Goal: Check status: Check status

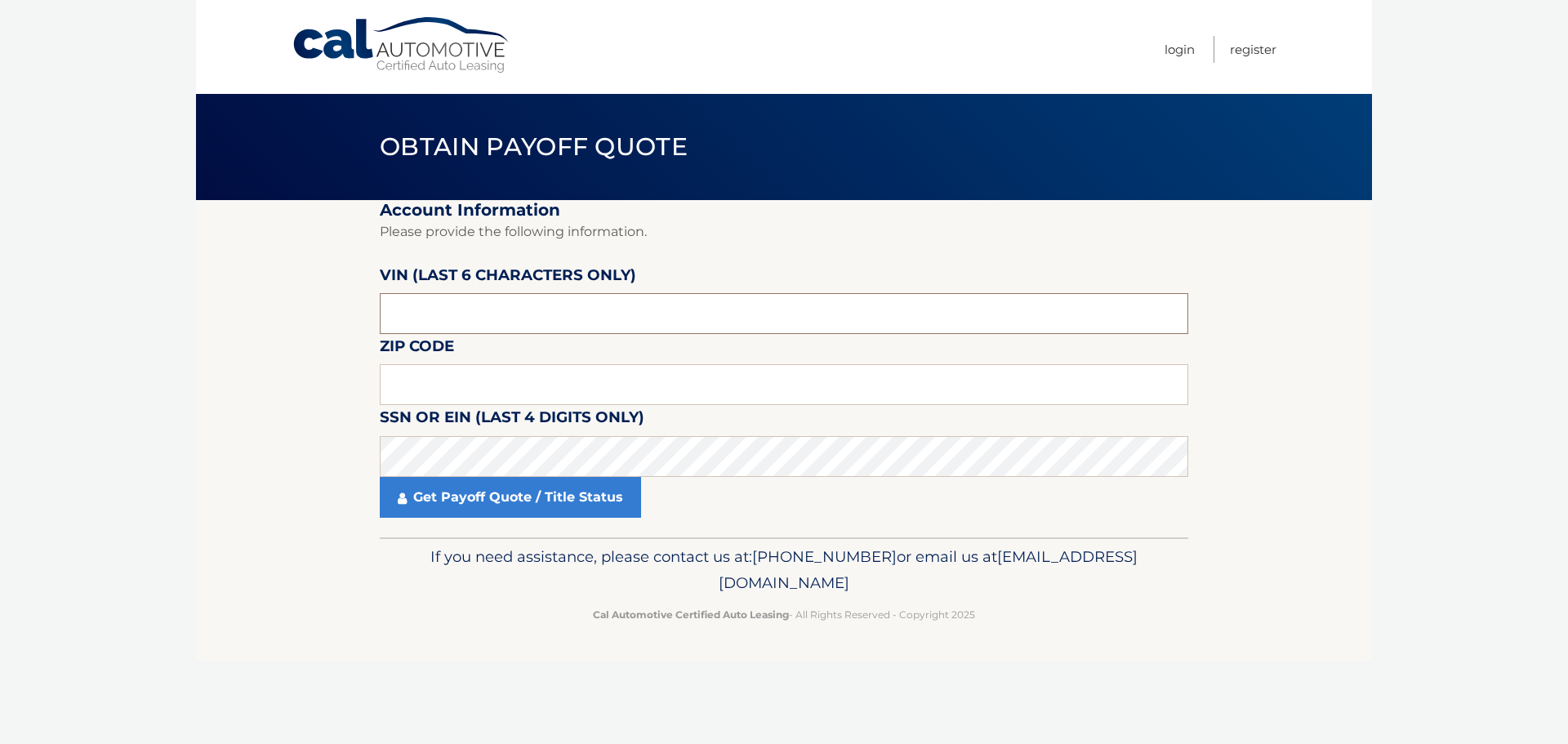
click at [627, 304] on input "text" at bounding box center [784, 314] width 809 height 41
type input "705000"
type input "15214"
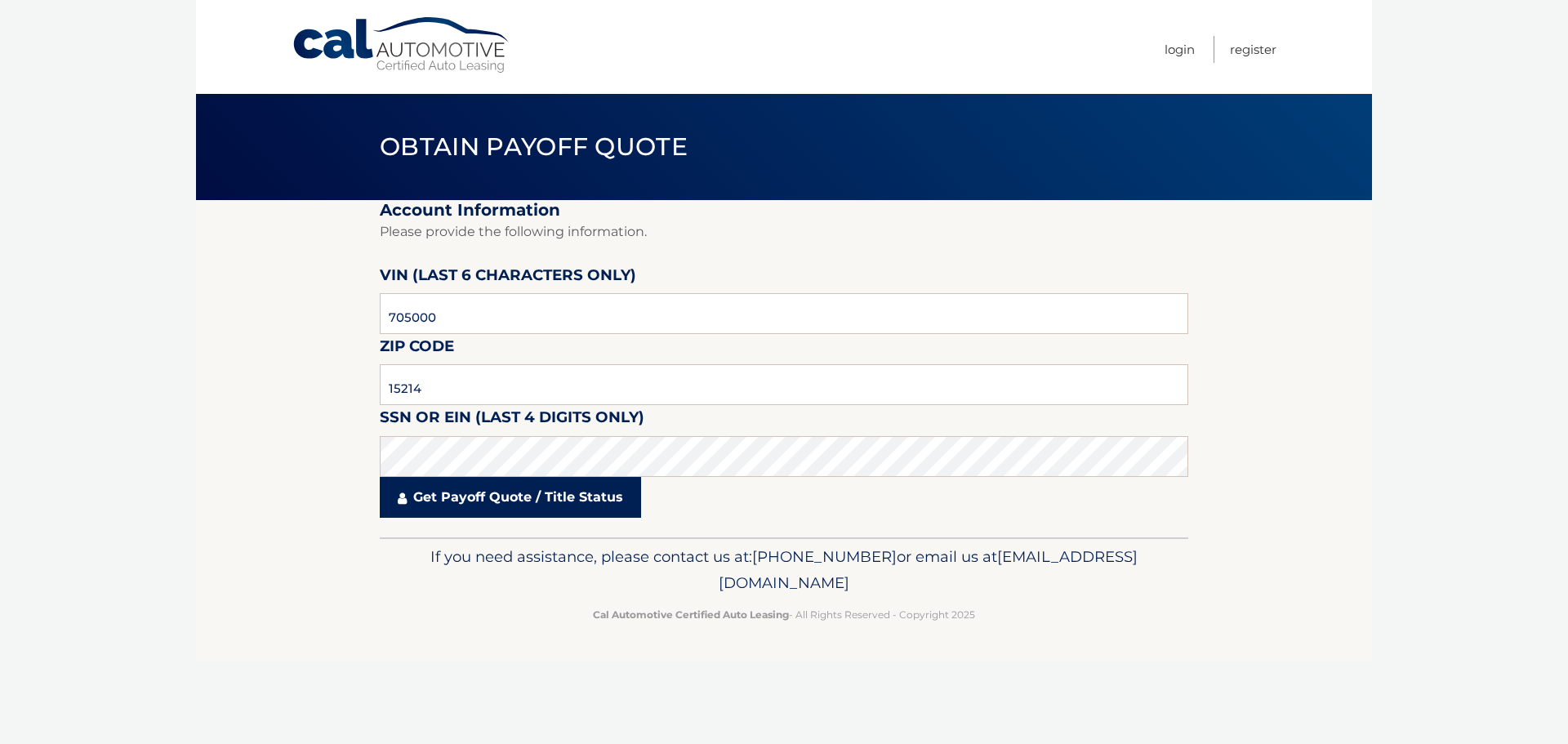
click at [541, 509] on link "Get Payoff Quote / Title Status" at bounding box center [510, 498] width 262 height 41
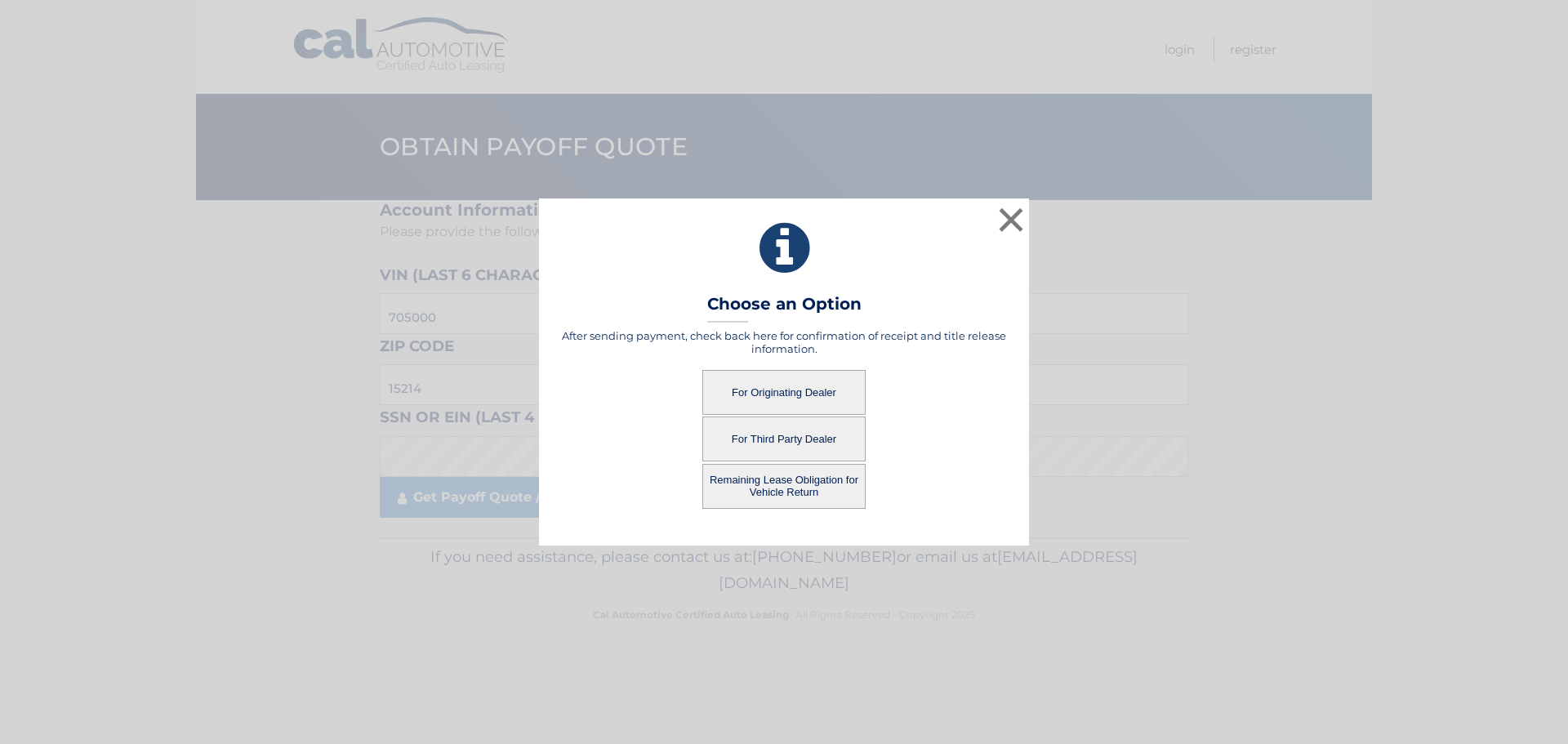
click at [773, 388] on button "For Originating Dealer" at bounding box center [783, 392] width 163 height 45
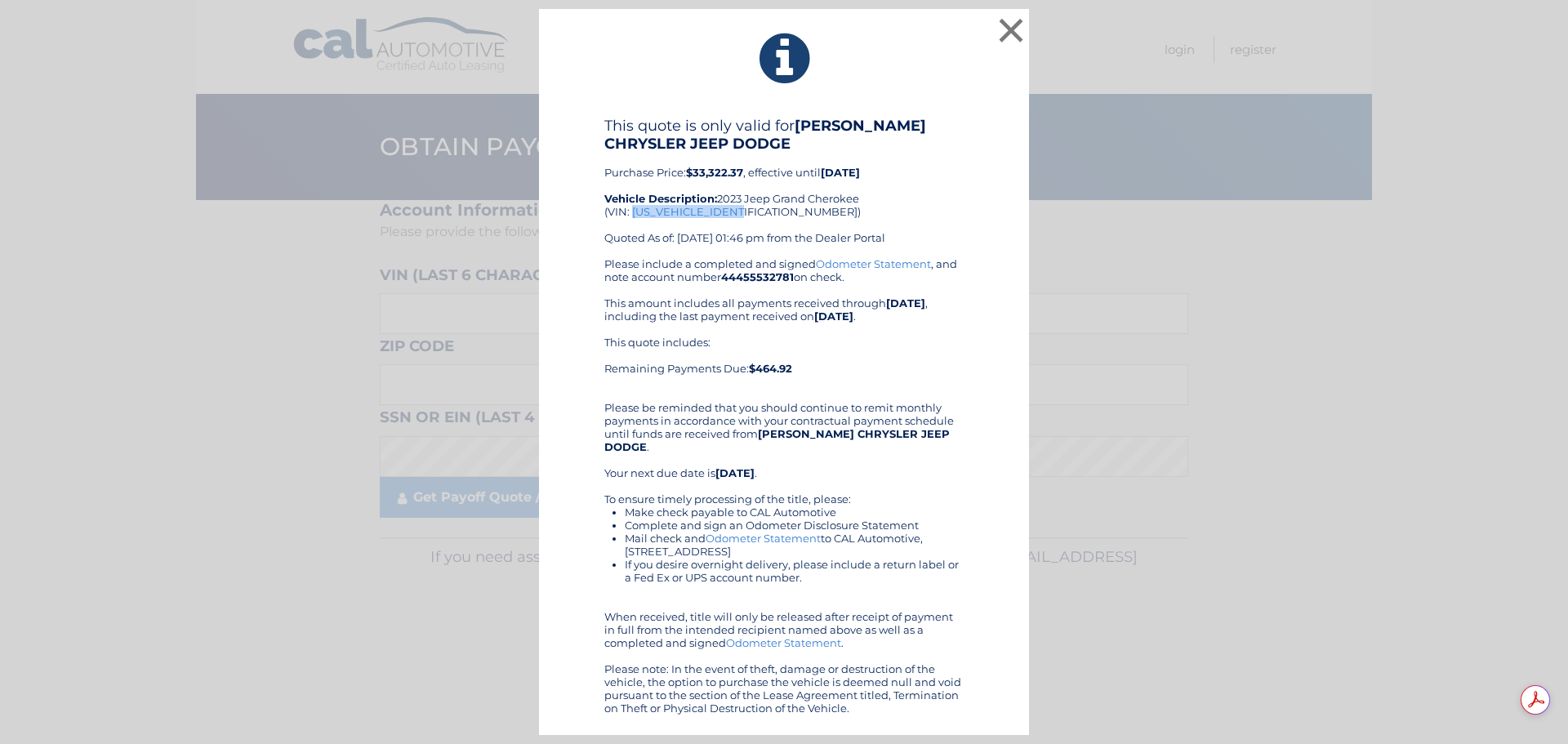
drag, startPoint x: 633, startPoint y: 218, endPoint x: 746, endPoint y: 224, distance: 113.2
click at [746, 224] on div "This quote is only valid for KREBS CHRYSLER JEEP DODGE Purchase Price: $33,322.…" at bounding box center [784, 186] width 359 height 140
copy div "1C4RJHAG3P8705000"
click at [1019, 39] on button "×" at bounding box center [1011, 30] width 33 height 33
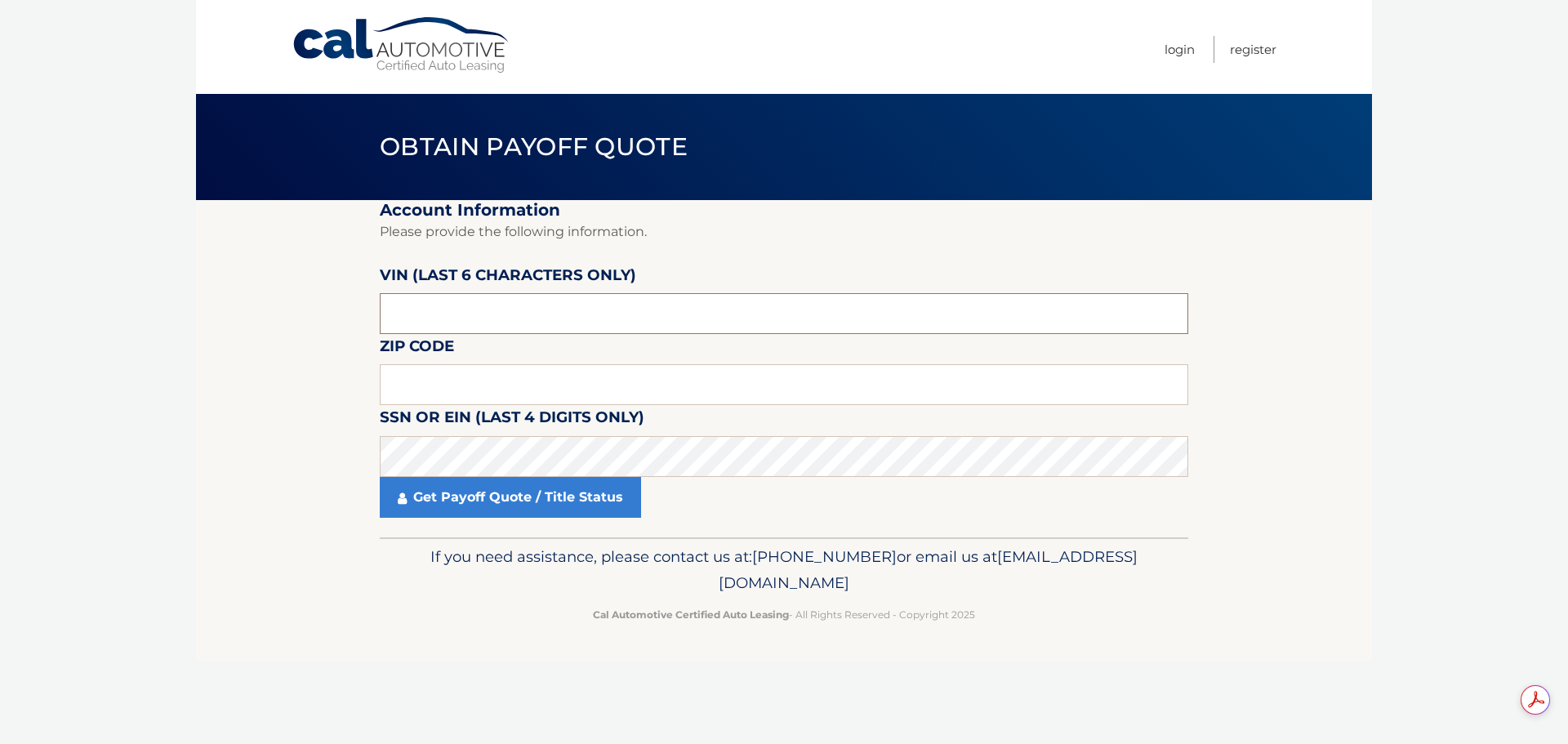
click at [453, 310] on input "text" at bounding box center [784, 314] width 809 height 41
type input "705000"
type input "15214"
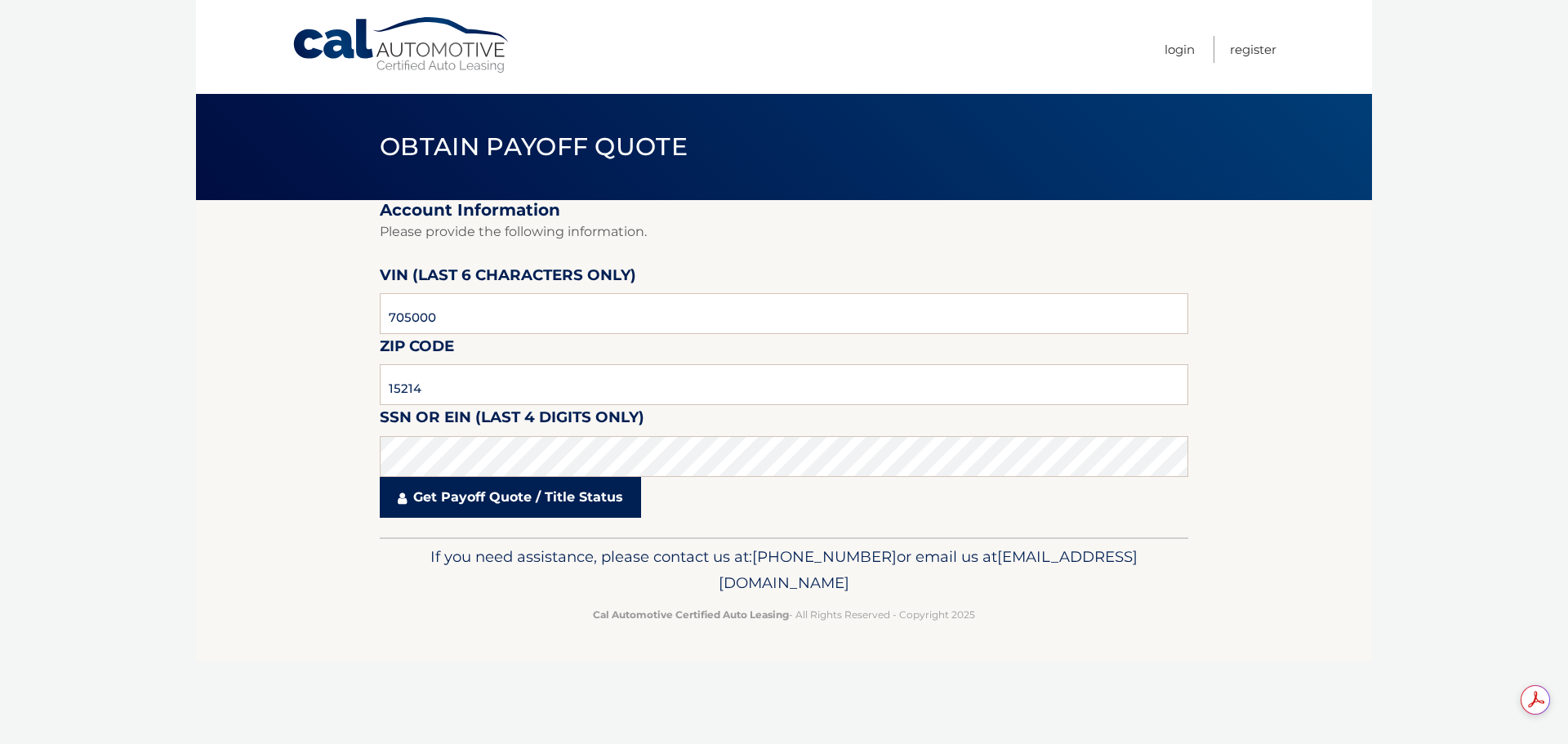
click at [503, 498] on link "Get Payoff Quote / Title Status" at bounding box center [510, 498] width 262 height 41
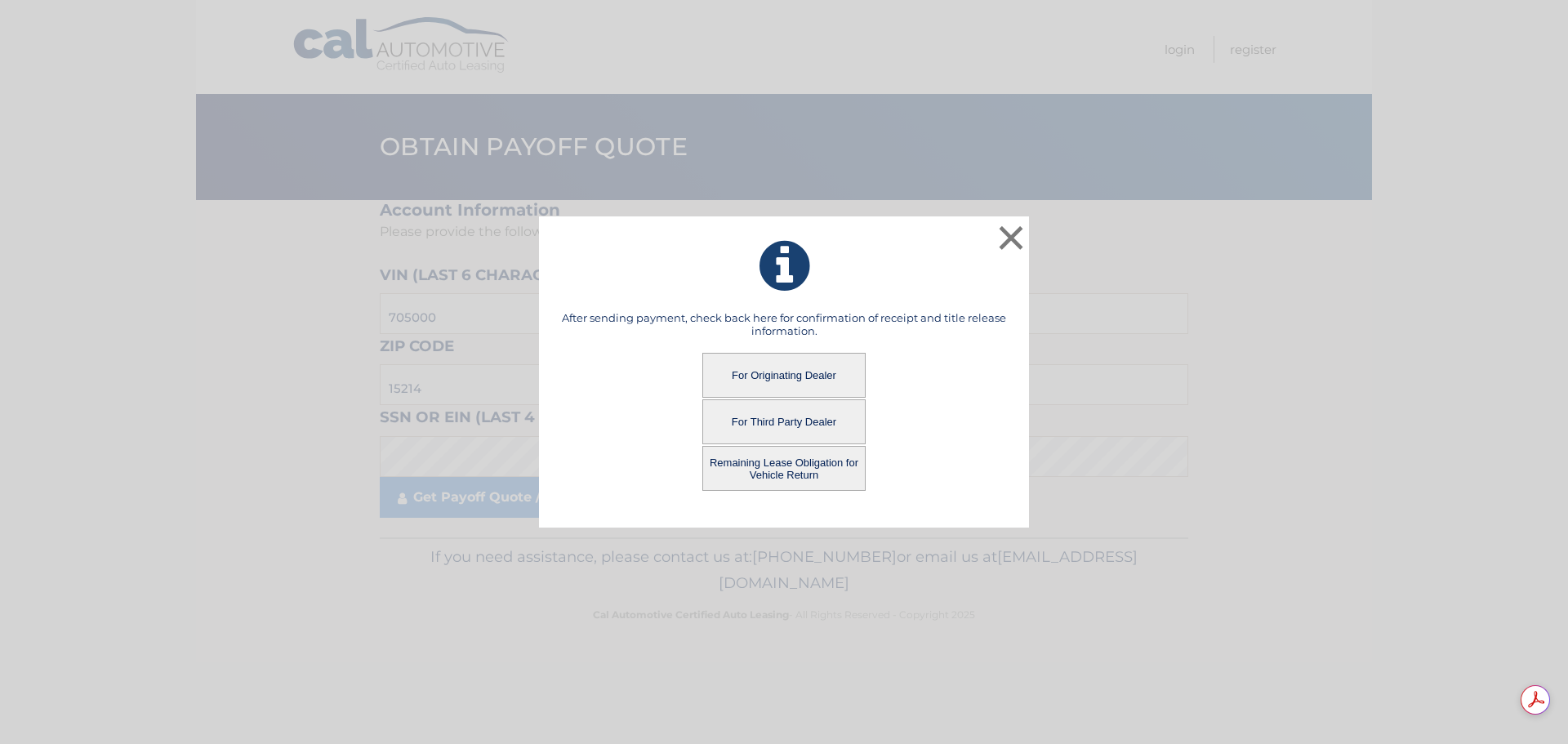
click at [793, 474] on button "Remaining Lease Obligation for Vehicle Return" at bounding box center [783, 468] width 163 height 45
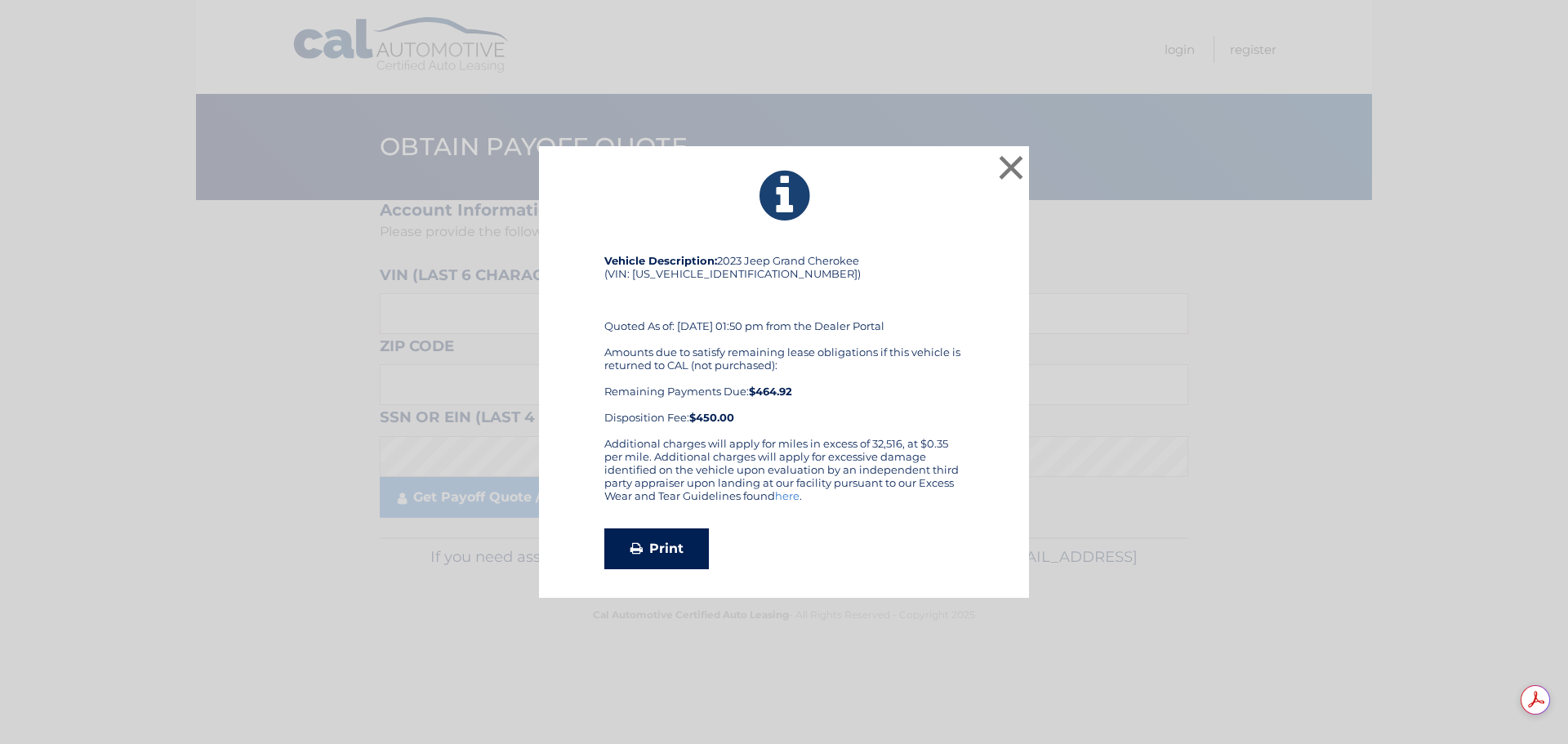
click at [655, 547] on link "Print" at bounding box center [656, 549] width 104 height 41
